Goal: Unclear

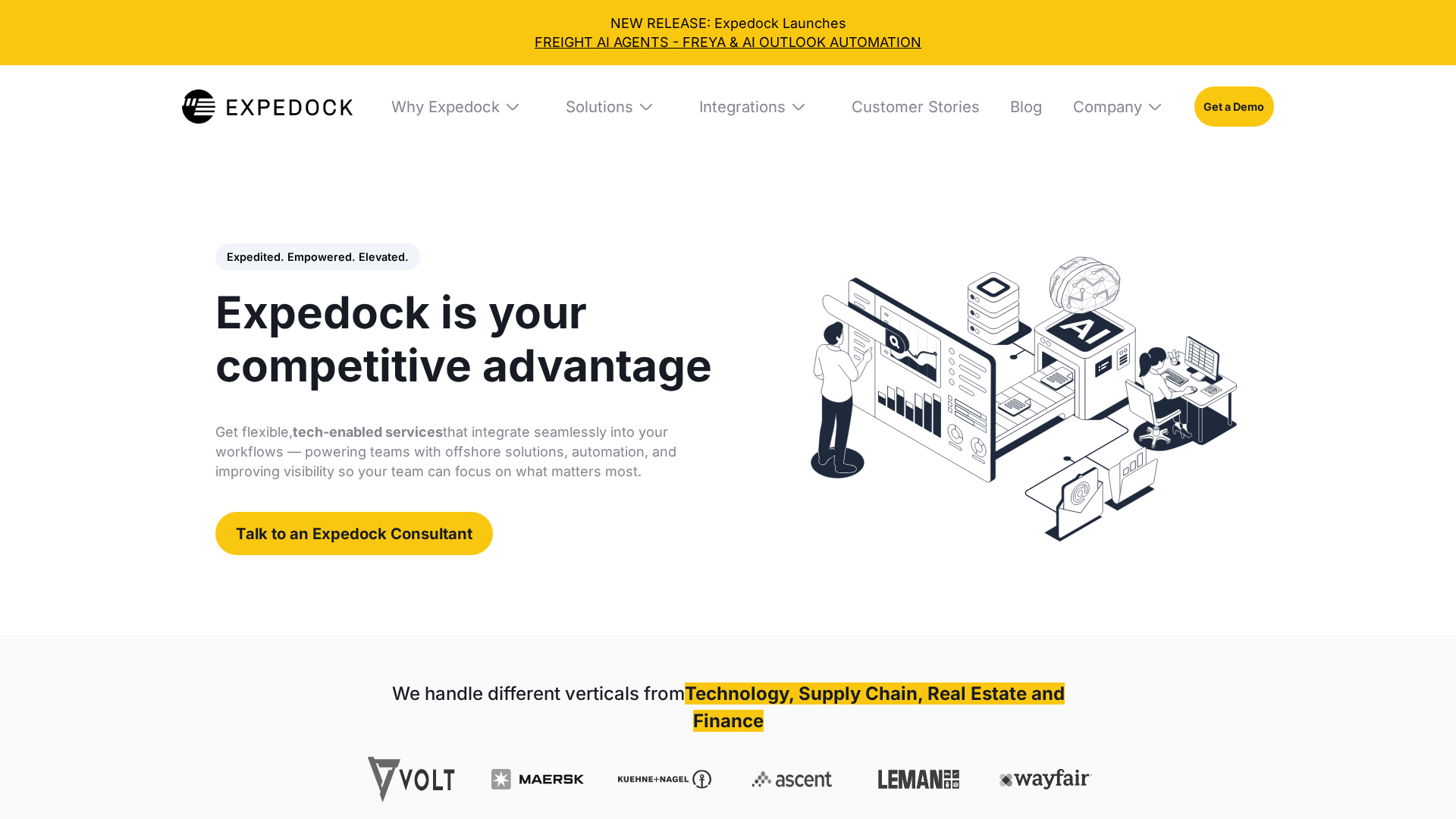
select select
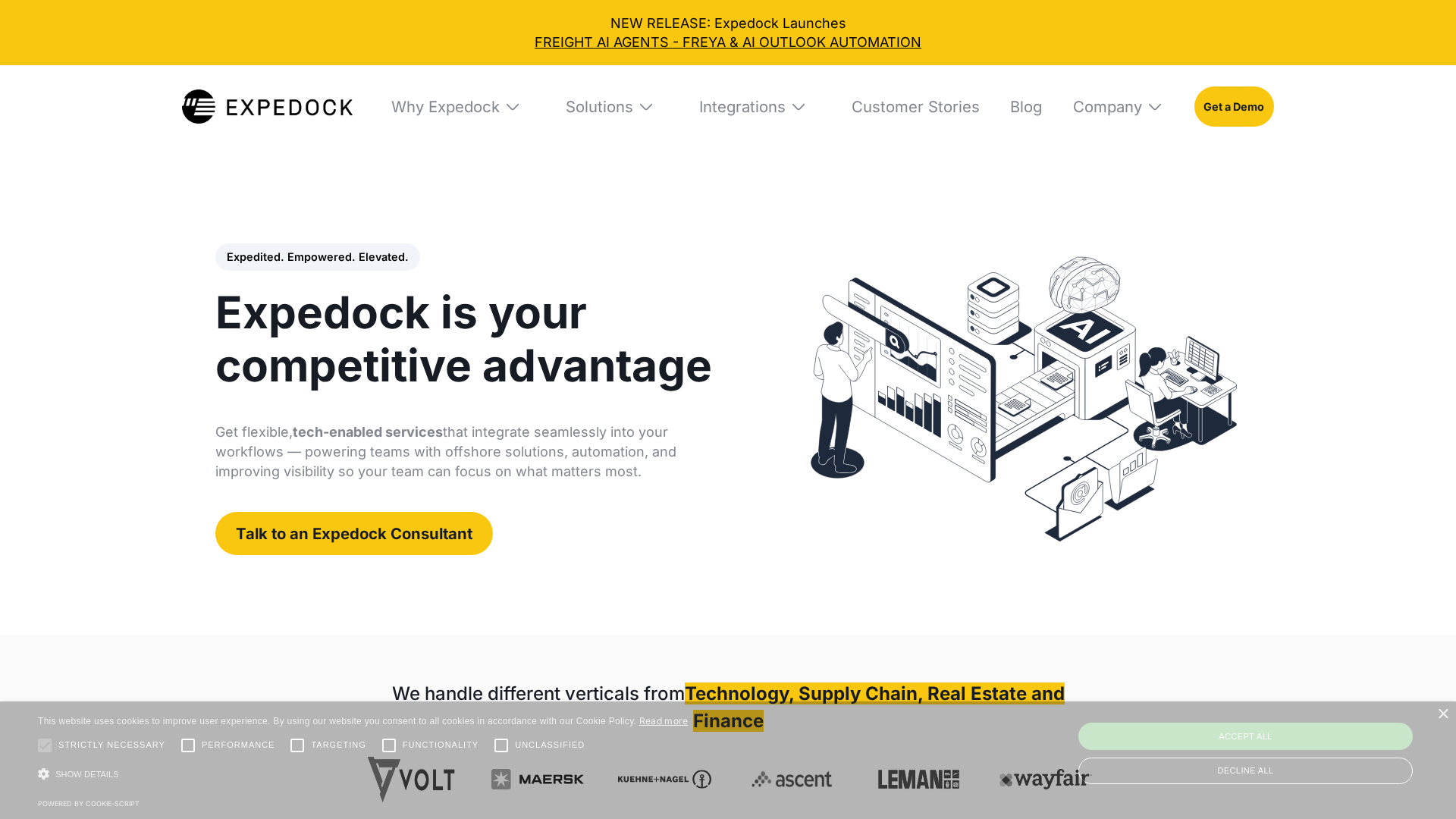
select select
